Goal: Information Seeking & Learning: Learn about a topic

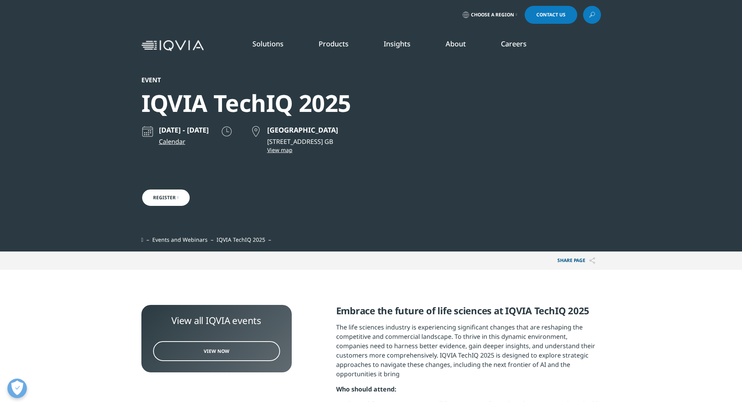
click at [472, 199] on link "Learn more" at bounding box center [488, 198] width 73 height 7
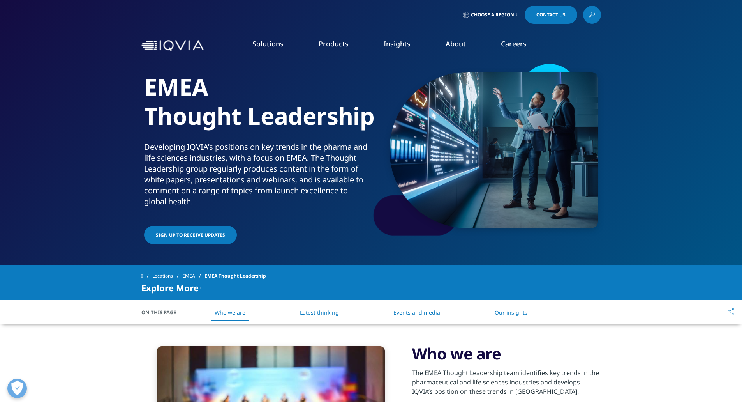
drag, startPoint x: 422, startPoint y: 313, endPoint x: 416, endPoint y: 311, distance: 5.9
click at [421, 313] on link "Events and media" at bounding box center [416, 312] width 47 height 7
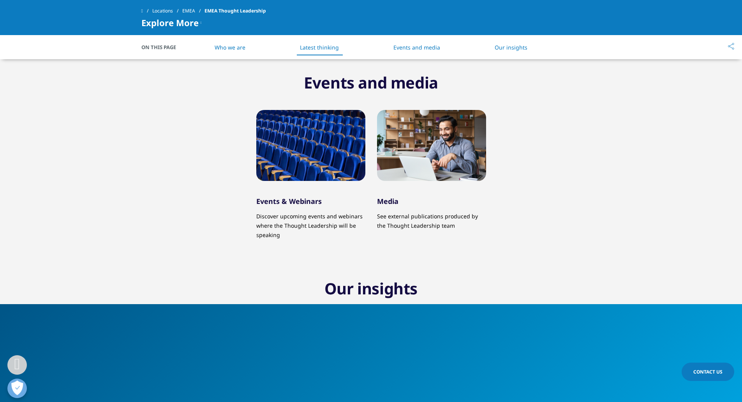
scroll to position [658, 0]
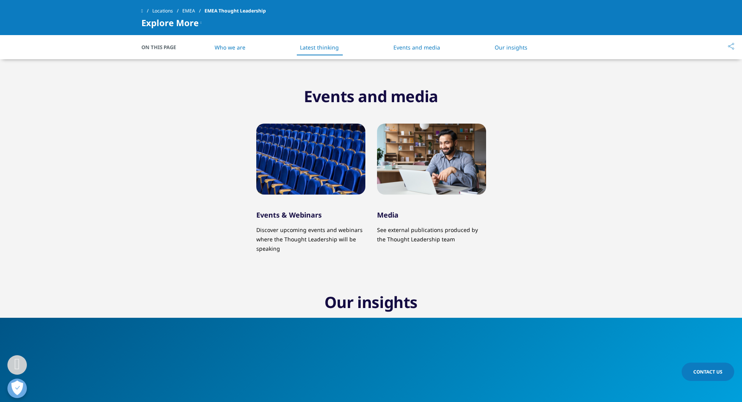
click at [276, 169] on div at bounding box center [310, 158] width 109 height 71
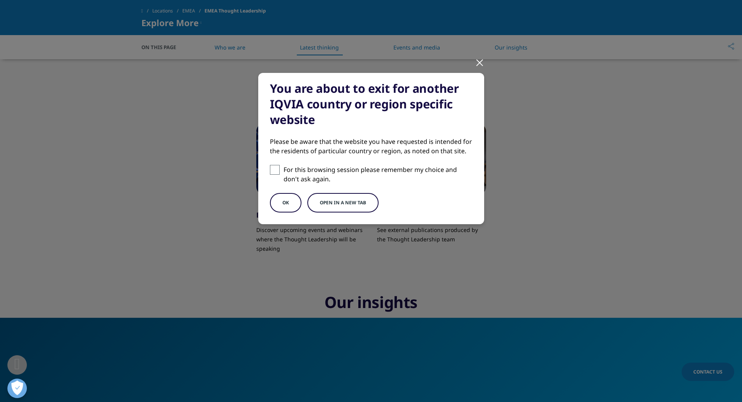
click at [349, 199] on button "Open in a new tab" at bounding box center [342, 202] width 71 height 19
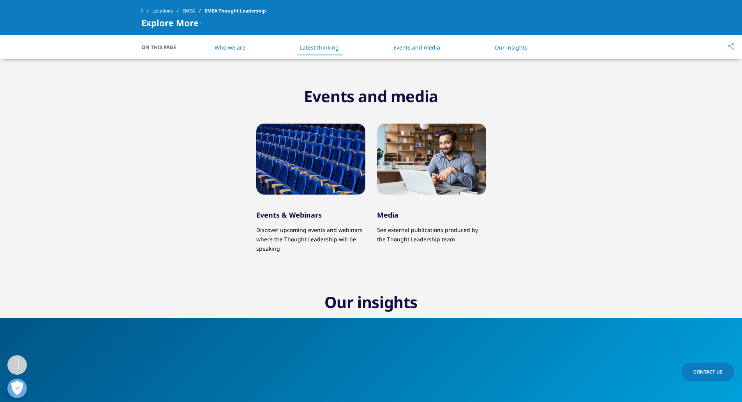
click at [197, 9] on link "EMEA" at bounding box center [193, 11] width 22 height 14
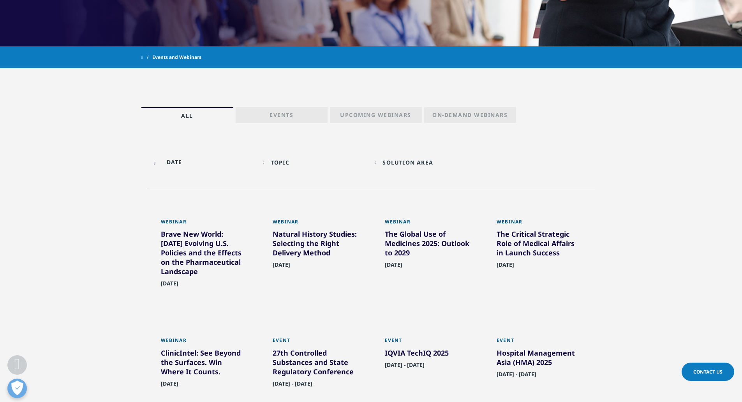
scroll to position [312, 0]
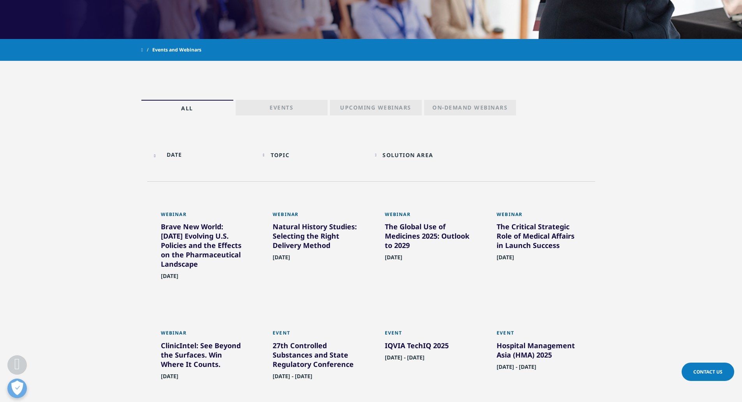
click at [304, 104] on link "Events" at bounding box center [282, 108] width 92 height 16
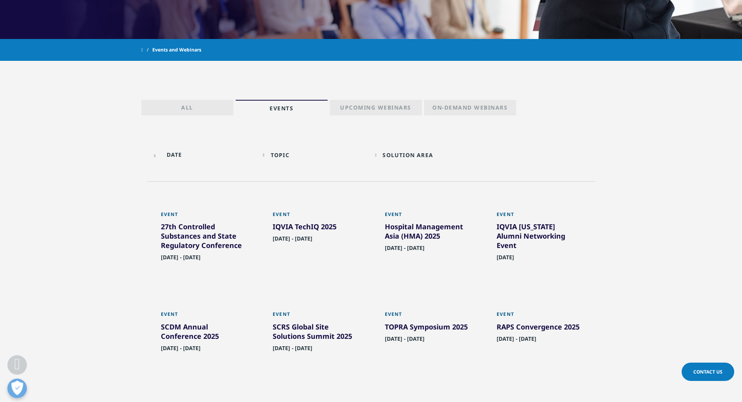
click at [353, 109] on p "Upcoming Webinars" at bounding box center [375, 109] width 71 height 11
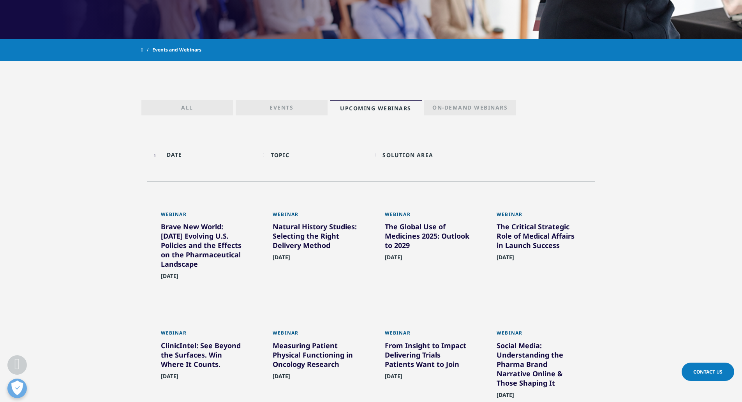
click at [309, 106] on link "Events" at bounding box center [282, 108] width 92 height 16
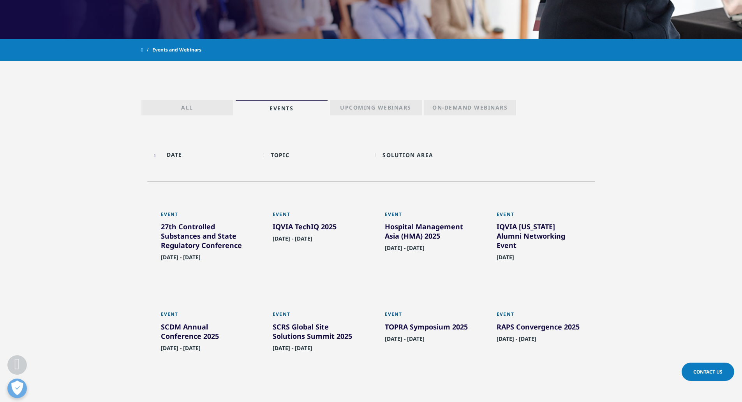
click at [383, 107] on p "Upcoming Webinars" at bounding box center [375, 109] width 71 height 11
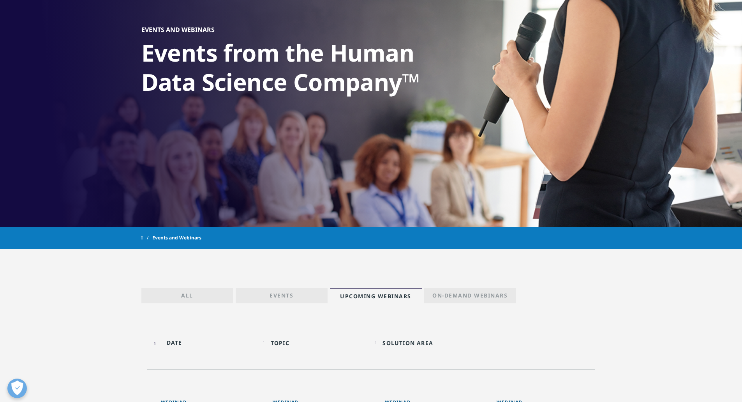
scroll to position [117, 0]
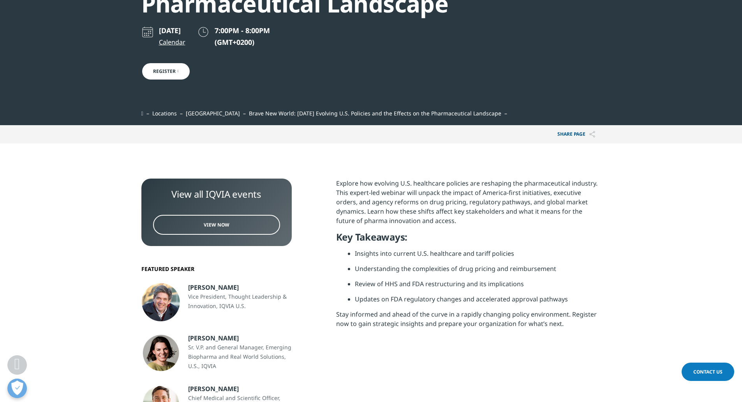
scroll to position [156, 0]
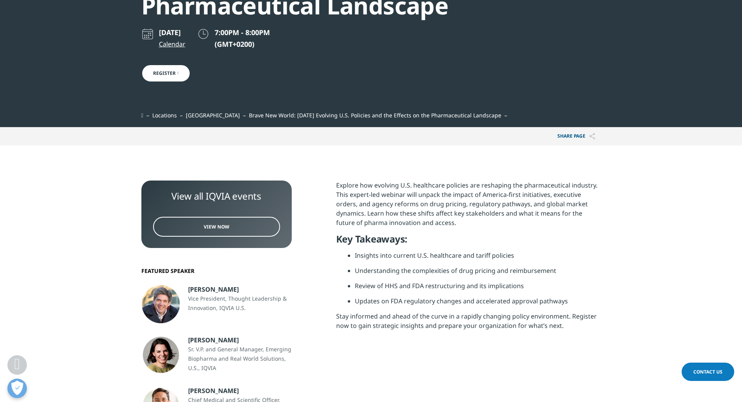
click at [229, 230] on link "View Now" at bounding box center [216, 227] width 127 height 20
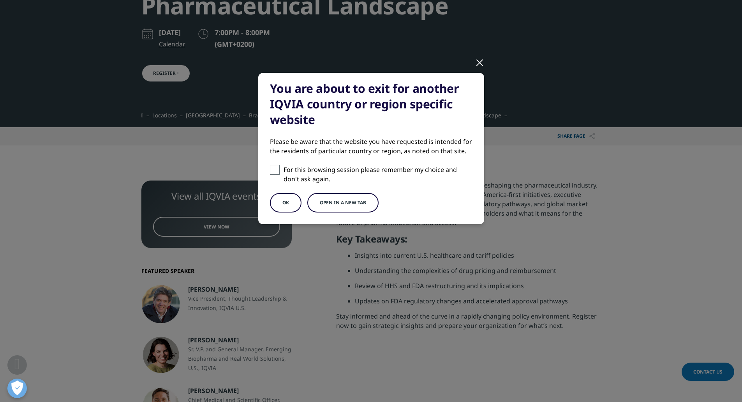
click at [318, 206] on button "Open in a new tab" at bounding box center [342, 202] width 71 height 19
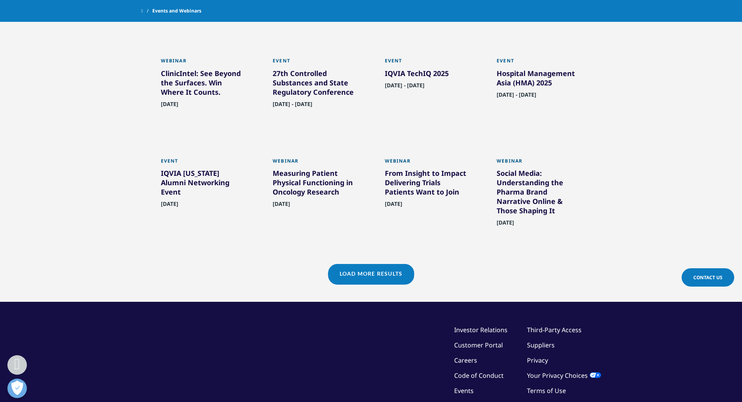
scroll to position [584, 0]
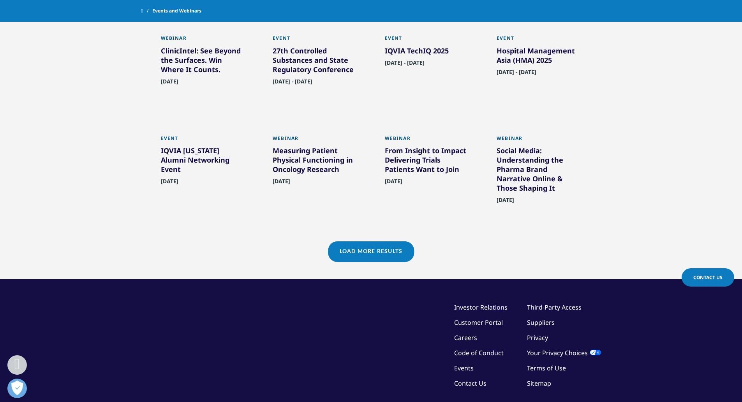
click at [359, 256] on link "Load More Results" at bounding box center [371, 250] width 86 height 19
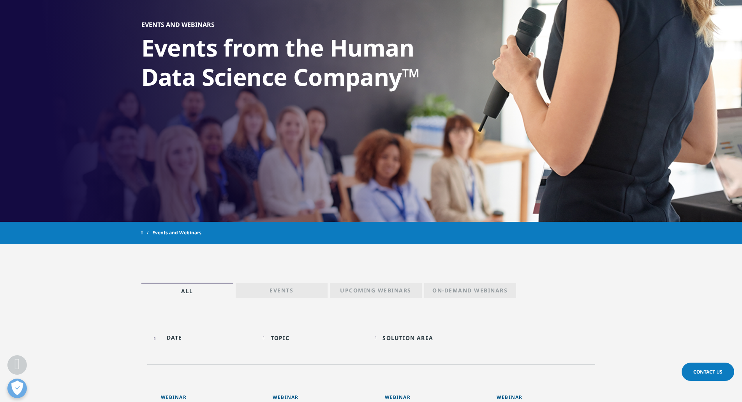
scroll to position [234, 0]
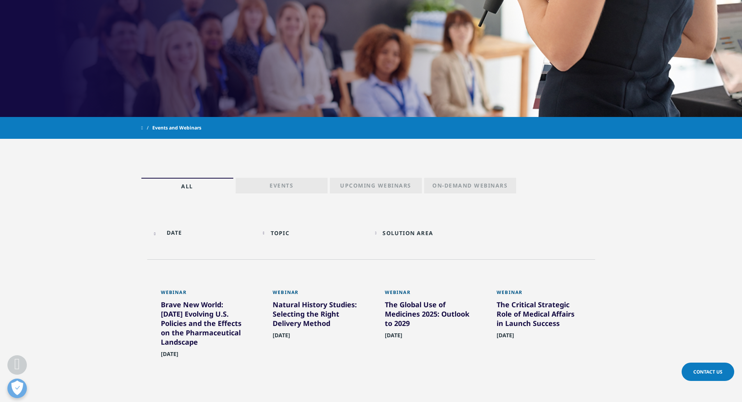
click at [411, 312] on div "The Global Use of Medicines 2025: Outlook to 2029" at bounding box center [427, 315] width 85 height 31
click at [460, 186] on p "On-Demand Webinars" at bounding box center [469, 187] width 75 height 11
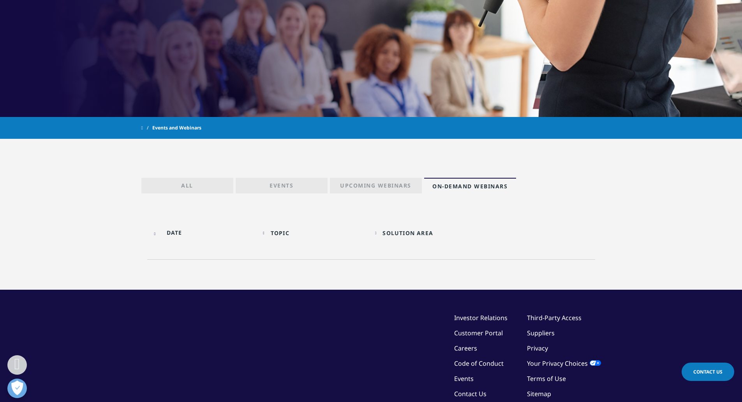
click at [445, 186] on p "On-Demand Webinars" at bounding box center [469, 187] width 75 height 11
click at [377, 234] on div "Solution Area Loading Clear Or/And Operator" at bounding box center [427, 233] width 104 height 18
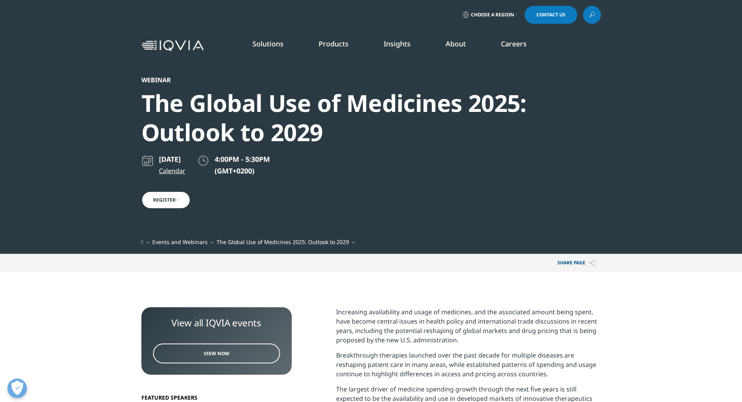
click at [36, 112] on link "Our Company" at bounding box center [111, 112] width 156 height 9
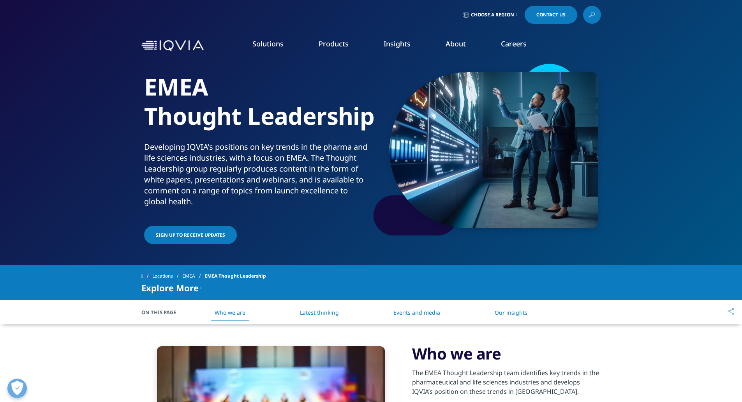
click at [245, 192] on link "Executive Team" at bounding box center [298, 193] width 177 height 9
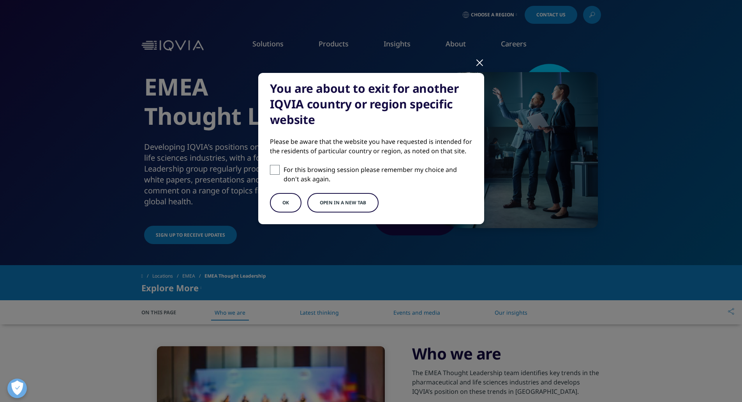
click at [292, 205] on button "OK" at bounding box center [286, 202] width 32 height 19
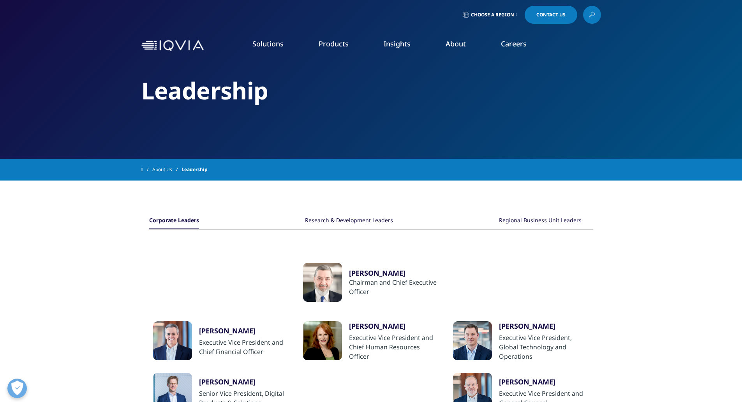
click at [402, 122] on link "Events & Webinars" at bounding box center [476, 119] width 177 height 9
